Goal: Task Accomplishment & Management: Use online tool/utility

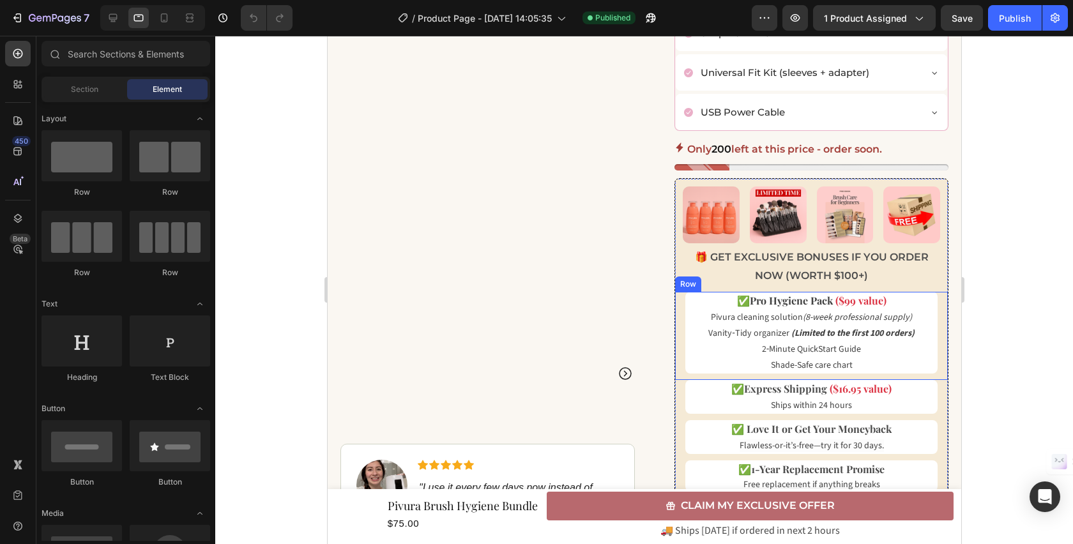
scroll to position [747, 0]
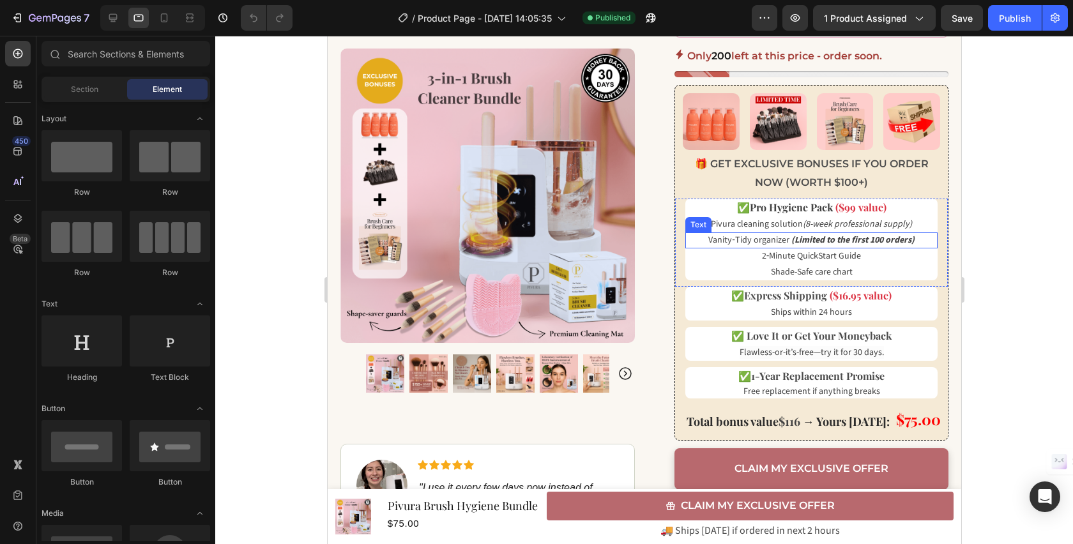
click at [837, 239] on strong "(Limited to the first 100 orders)" at bounding box center [852, 240] width 123 height 13
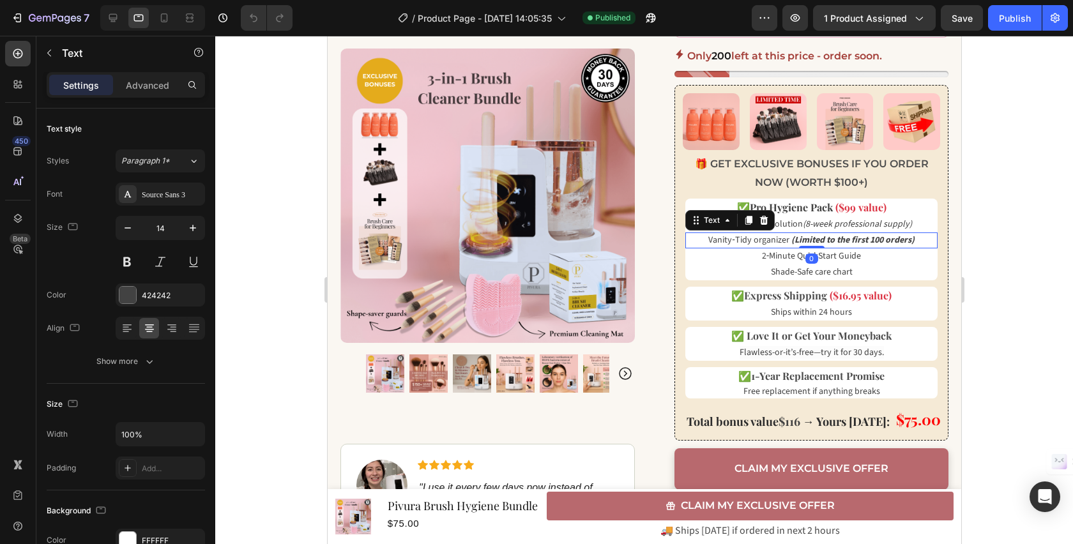
click at [826, 239] on strong "(Limited to the first 100 orders)" at bounding box center [852, 240] width 123 height 13
click at [983, 195] on div at bounding box center [644, 290] width 858 height 508
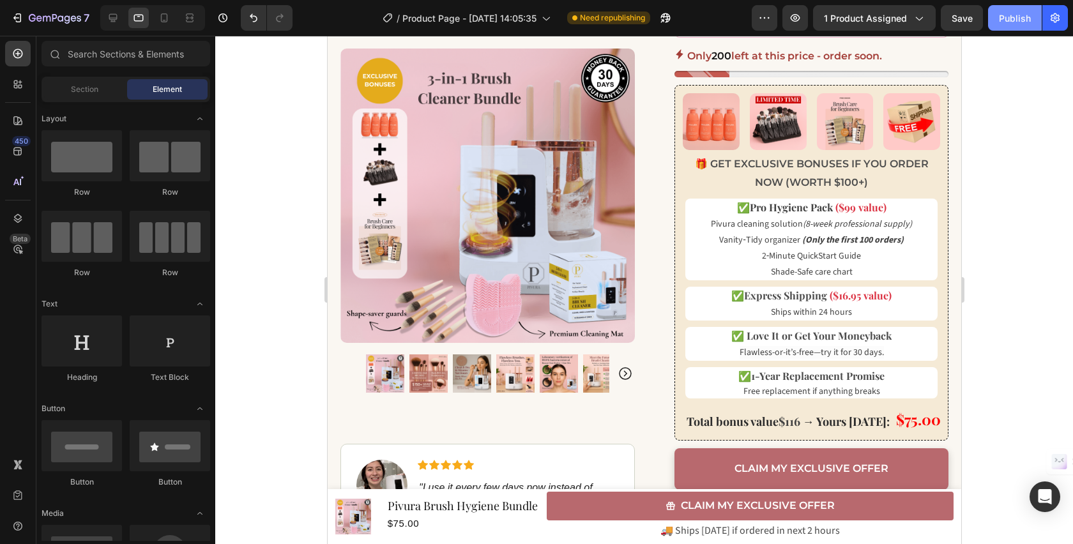
click at [1028, 19] on div "Publish" at bounding box center [1015, 17] width 32 height 13
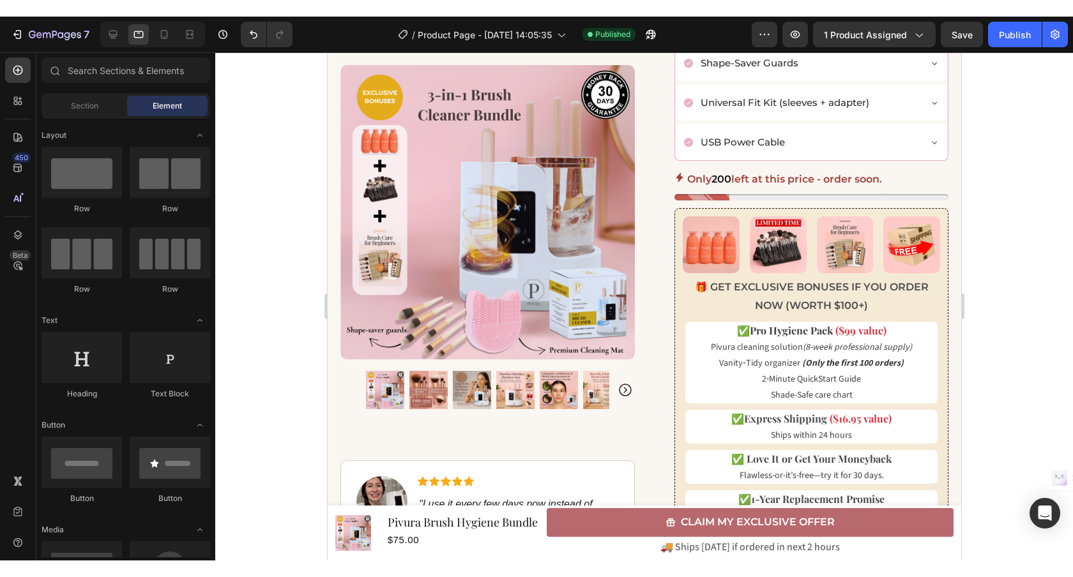
scroll to position [633, 0]
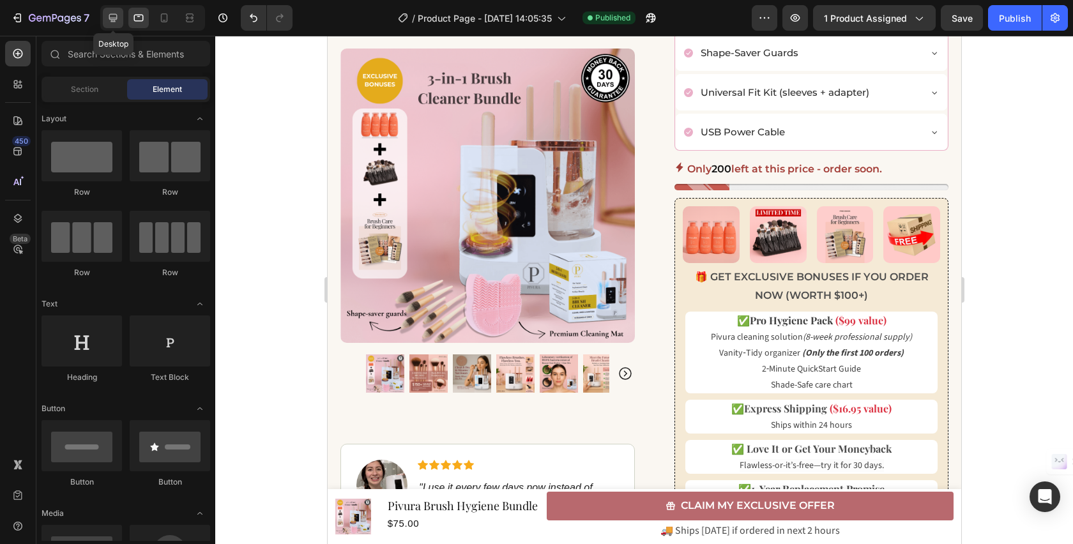
click at [110, 20] on icon at bounding box center [113, 17] width 13 height 13
